Goal: Information Seeking & Learning: Learn about a topic

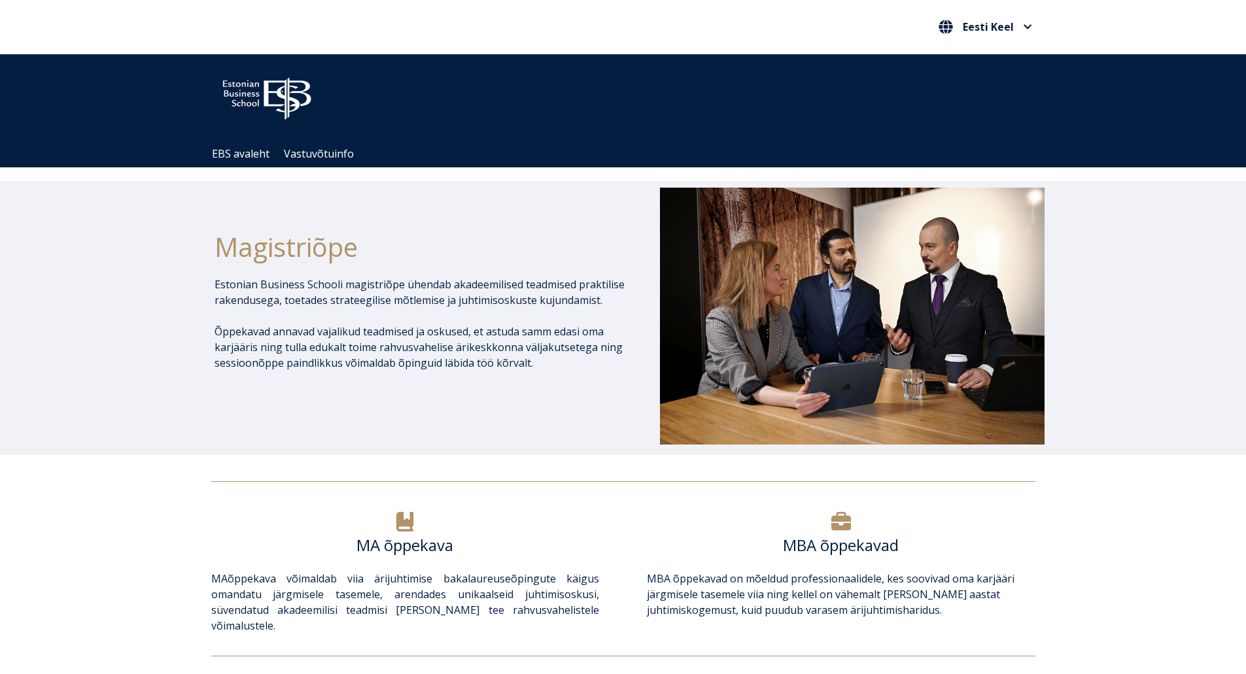
click at [853, 532] on div at bounding box center [841, 522] width 388 height 27
click at [845, 527] on icon at bounding box center [841, 521] width 20 height 18
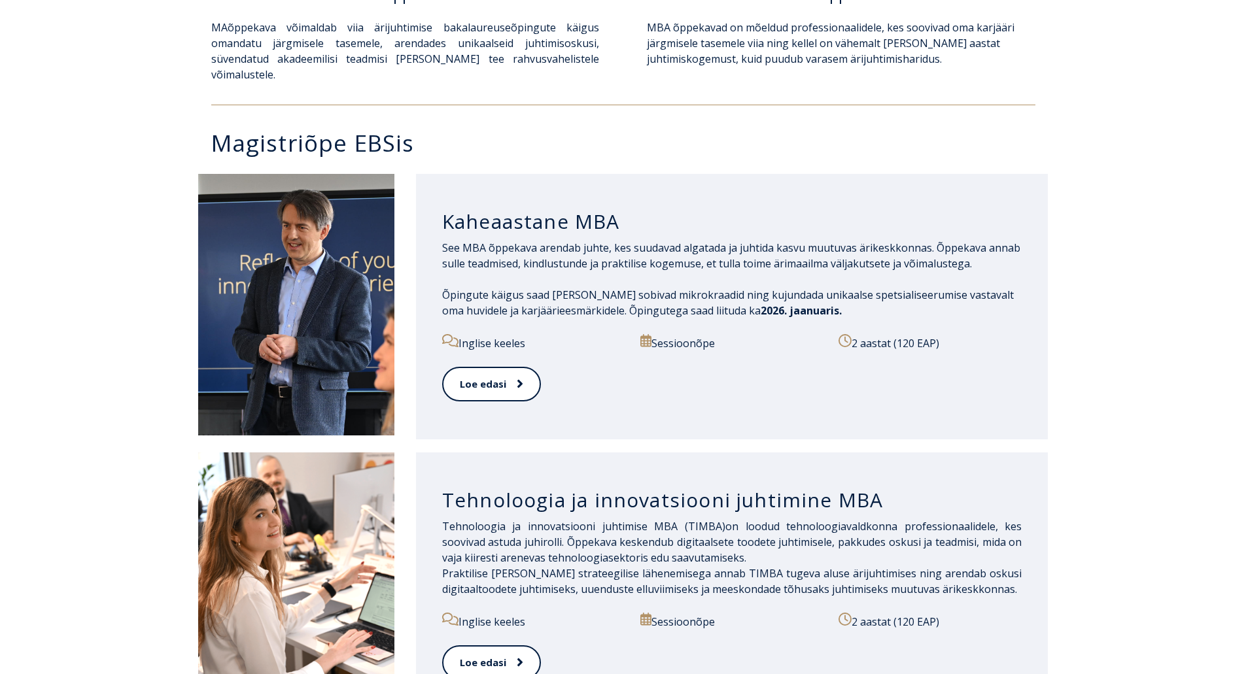
scroll to position [570, 0]
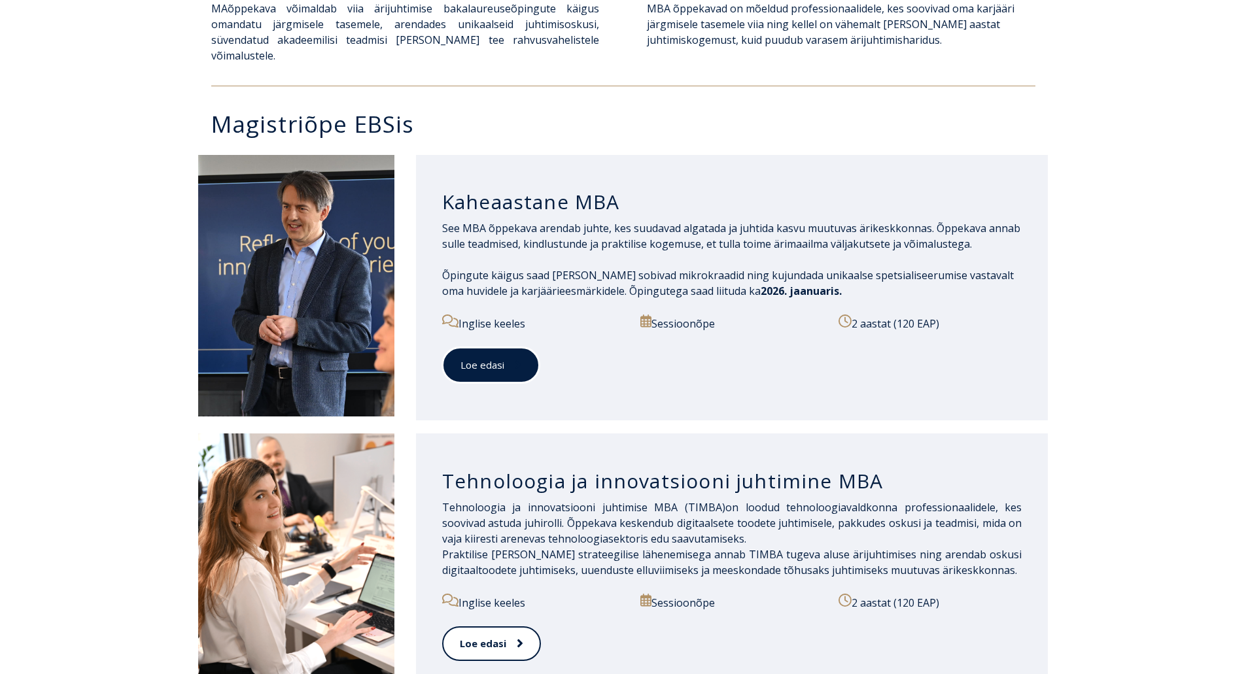
click at [483, 353] on link "Loe edasi" at bounding box center [490, 365] width 97 height 36
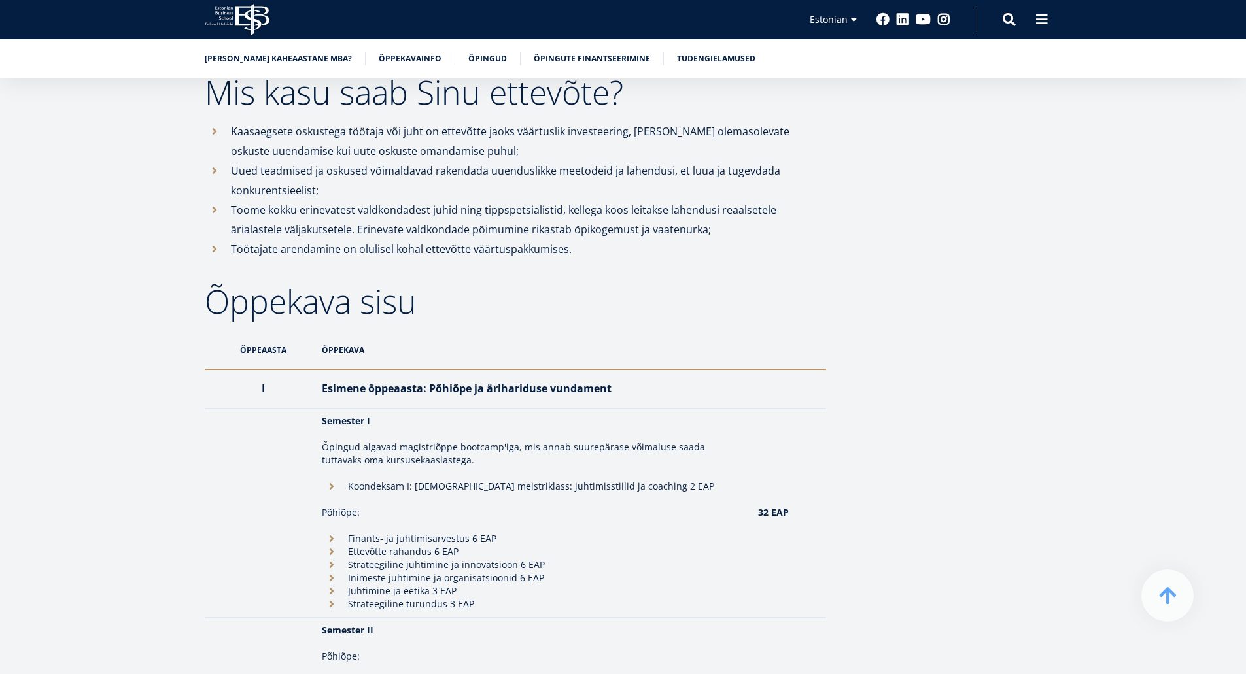
scroll to position [965, 0]
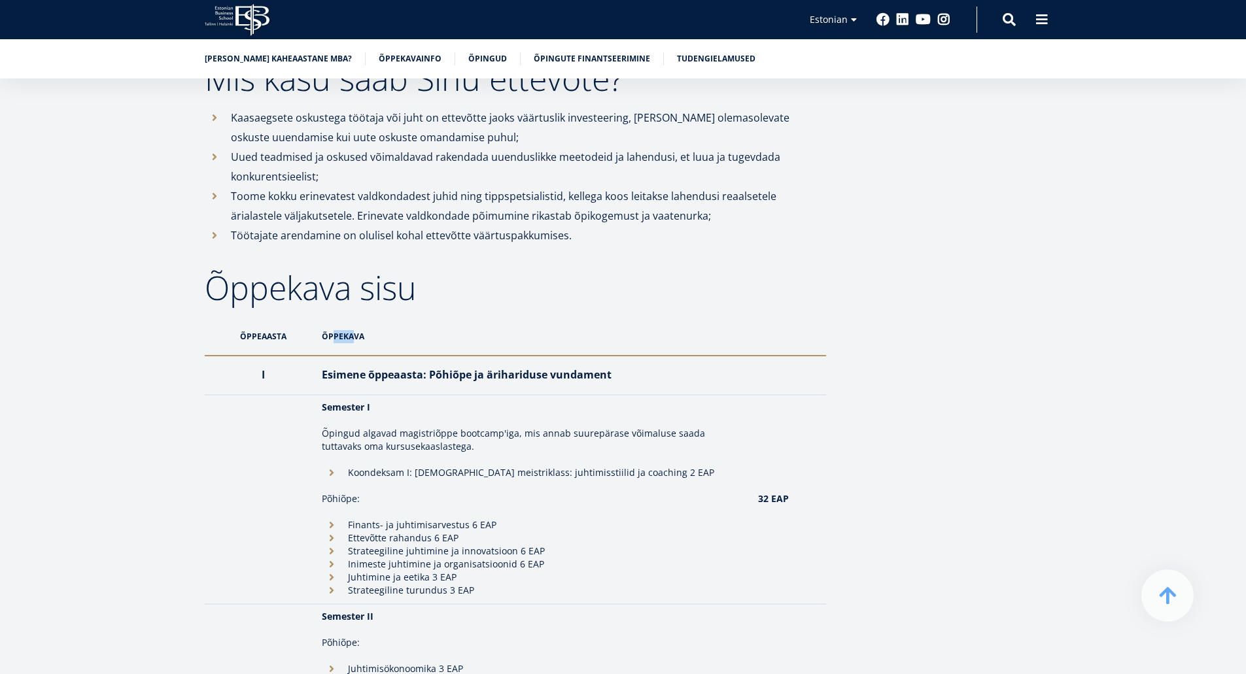
drag, startPoint x: 352, startPoint y: 313, endPoint x: 333, endPoint y: 326, distance: 22.7
click at [333, 326] on th "Õppekava" at bounding box center [533, 336] width 436 height 39
click at [343, 317] on th "Õppekava" at bounding box center [533, 336] width 436 height 39
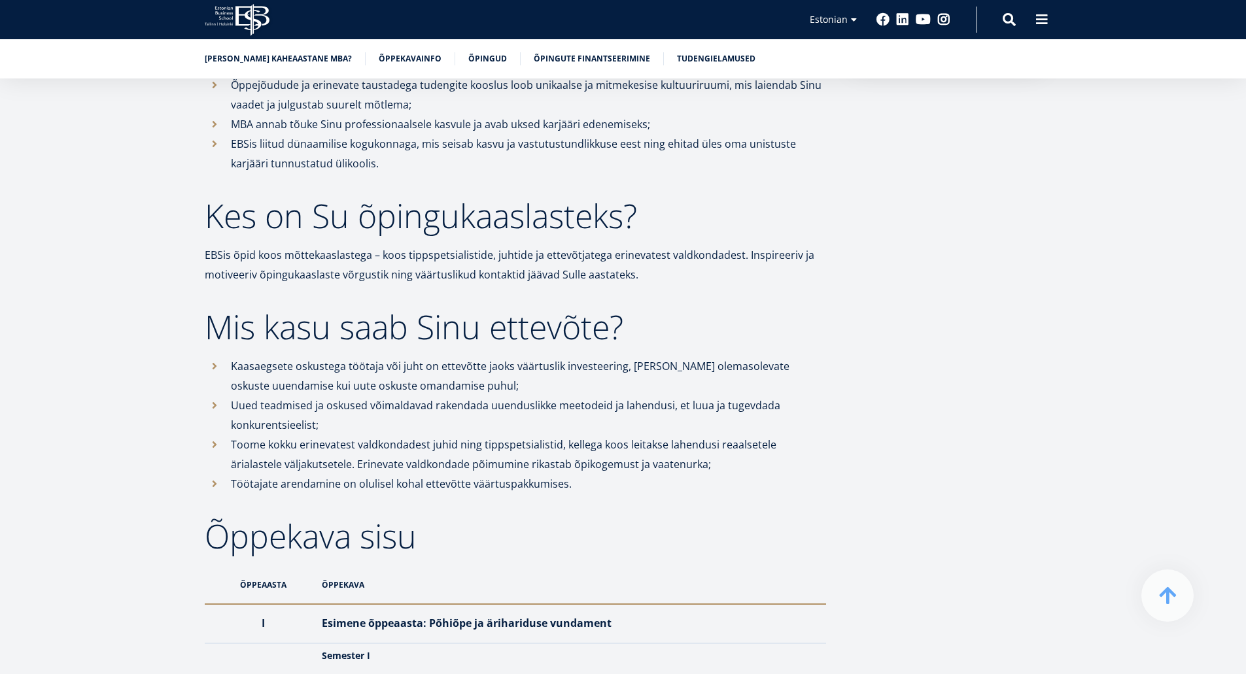
scroll to position [703, 0]
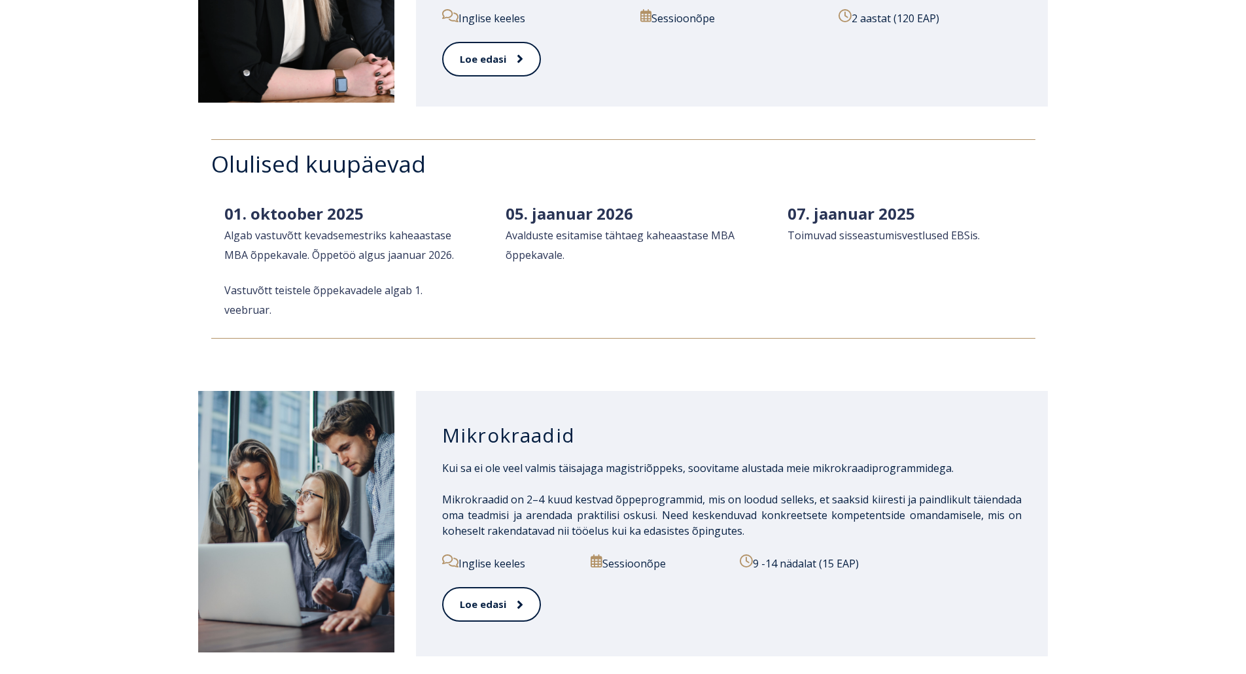
scroll to position [1726, 0]
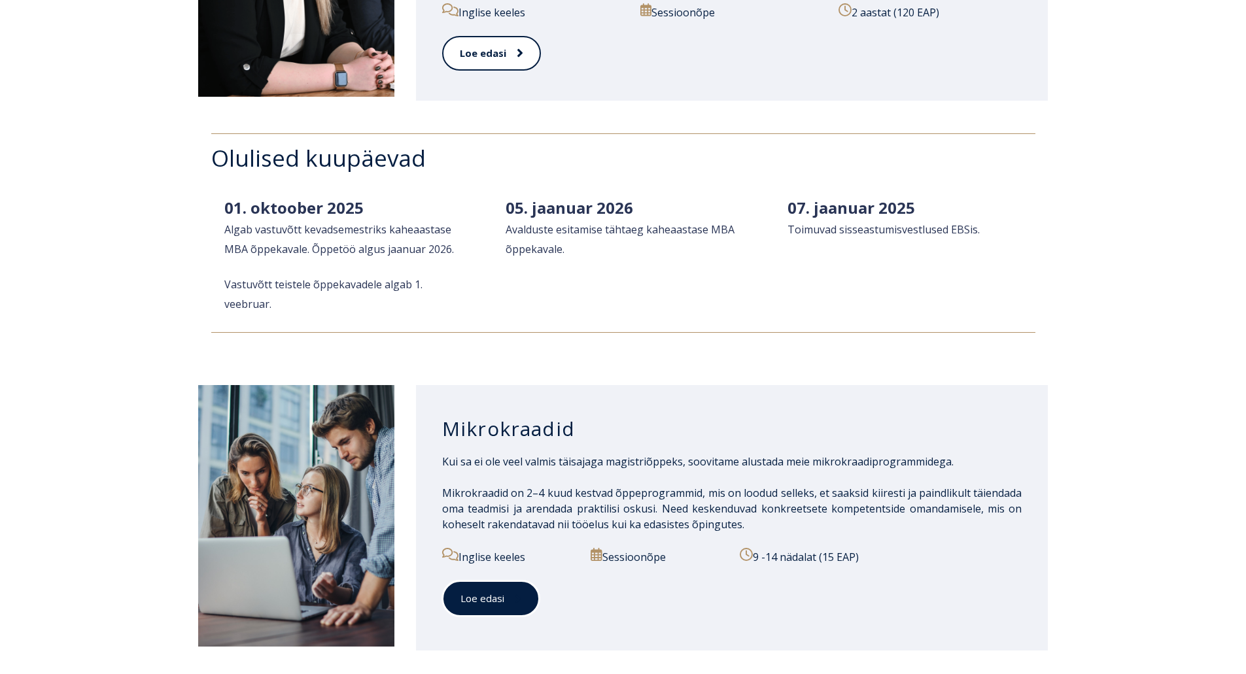
click at [517, 593] on icon at bounding box center [518, 599] width 7 height 13
